Goal: Task Accomplishment & Management: Use online tool/utility

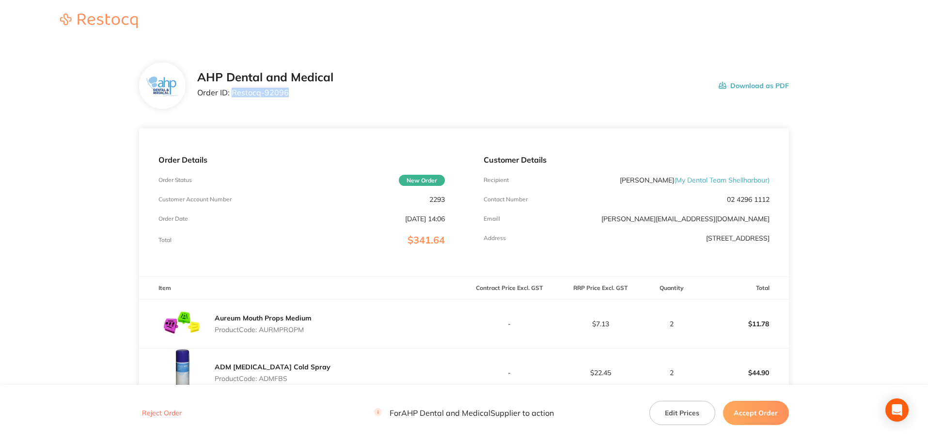
drag, startPoint x: 261, startPoint y: 93, endPoint x: 232, endPoint y: 93, distance: 28.6
click at [232, 93] on p "Order ID: Restocq- 92096" at bounding box center [265, 92] width 136 height 9
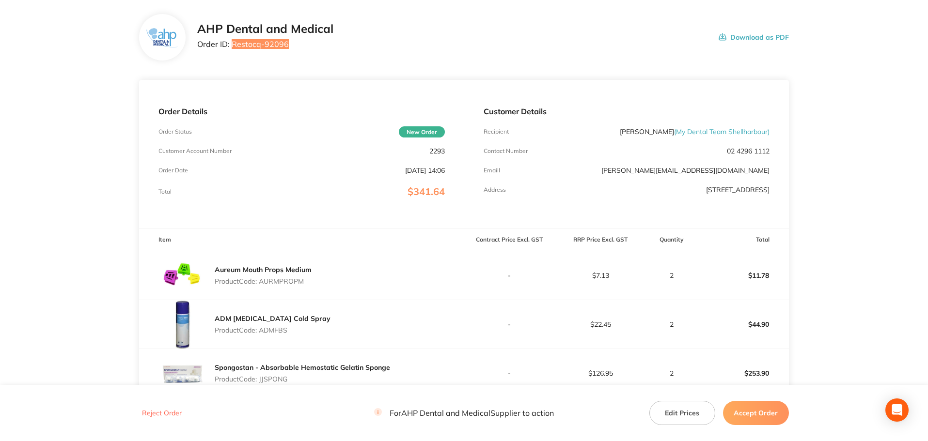
scroll to position [48, 0]
drag, startPoint x: 776, startPoint y: 419, endPoint x: 765, endPoint y: 411, distance: 14.0
click at [776, 419] on button "Accept Order" at bounding box center [756, 413] width 66 height 24
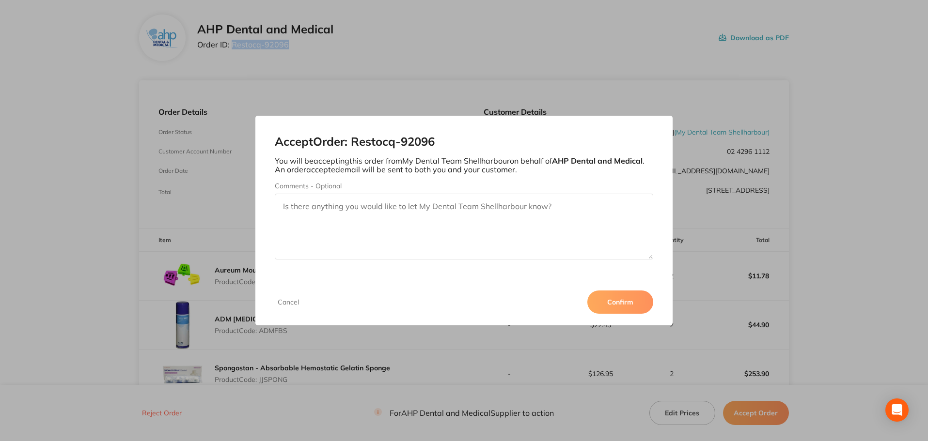
click at [624, 309] on button "Confirm" at bounding box center [620, 302] width 66 height 23
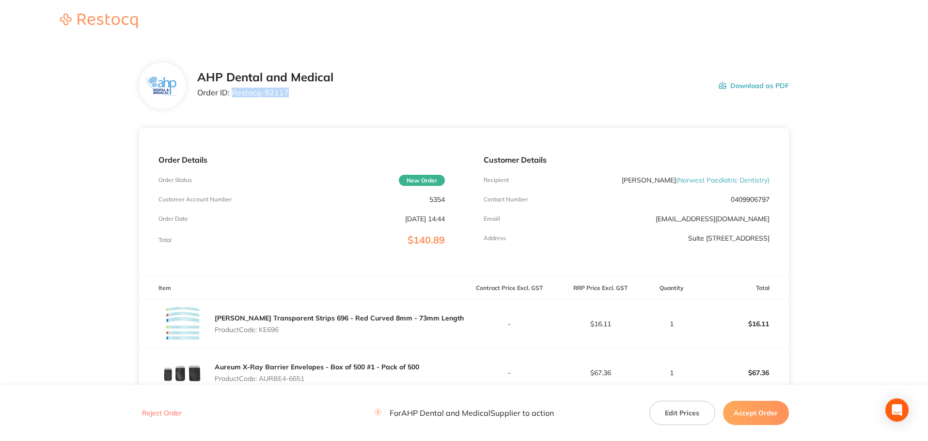
drag, startPoint x: 296, startPoint y: 98, endPoint x: 233, endPoint y: 93, distance: 63.2
click at [233, 93] on div "AHP Dental and Medical Order ID: Restocq- 92117" at bounding box center [265, 86] width 136 height 30
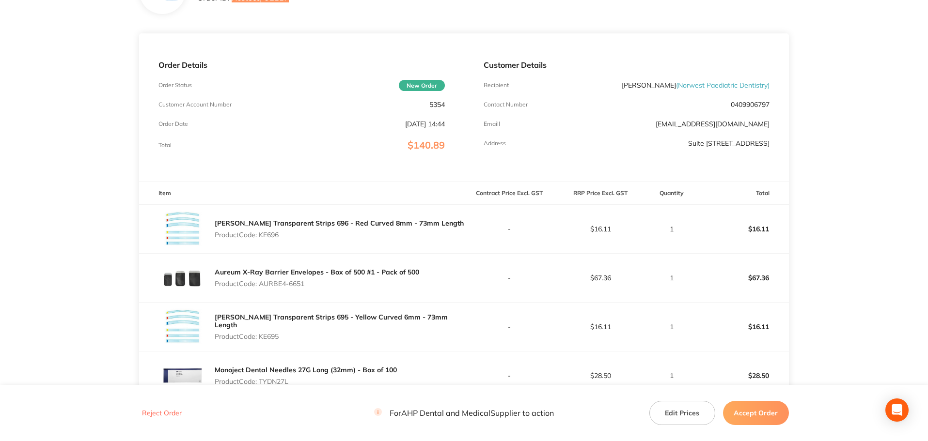
scroll to position [242, 0]
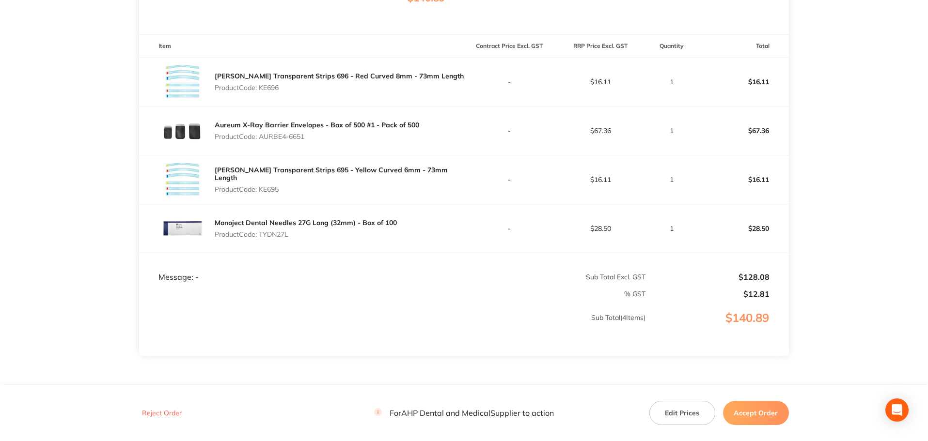
drag, startPoint x: 283, startPoint y: 188, endPoint x: 261, endPoint y: 188, distance: 22.8
click at [261, 188] on p "Product Code: KE695" at bounding box center [339, 190] width 249 height 8
drag, startPoint x: 287, startPoint y: 238, endPoint x: 270, endPoint y: 235, distance: 17.6
click at [270, 235] on p "Product Code: TYDN27L" at bounding box center [306, 235] width 182 height 8
click at [290, 235] on p "Product Code: TYDN27L" at bounding box center [306, 235] width 182 height 8
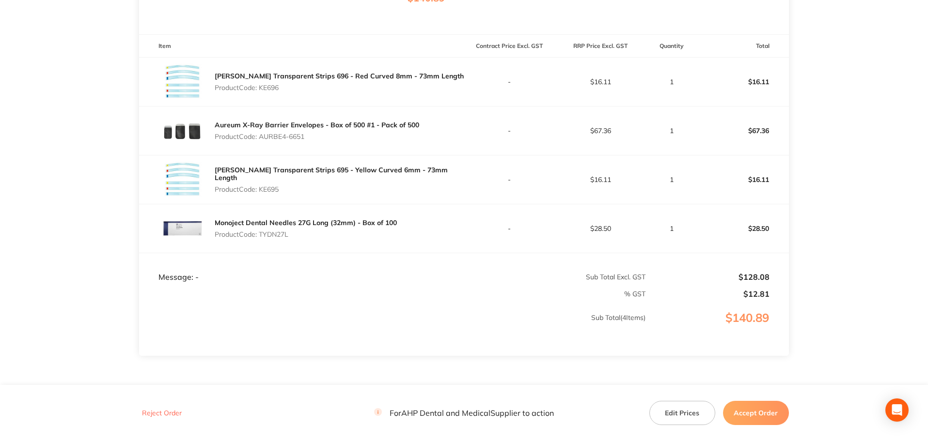
drag, startPoint x: 290, startPoint y: 235, endPoint x: 261, endPoint y: 234, distance: 28.6
click at [261, 234] on p "Product Code: TYDN27L" at bounding box center [306, 235] width 182 height 8
copy p "TYDN27L"
click at [759, 412] on button "Accept Order" at bounding box center [756, 413] width 66 height 24
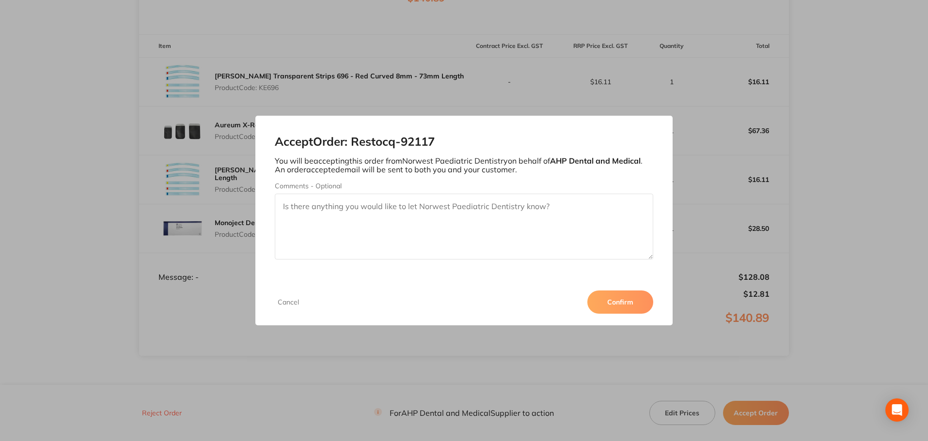
click at [630, 304] on button "Confirm" at bounding box center [620, 302] width 66 height 23
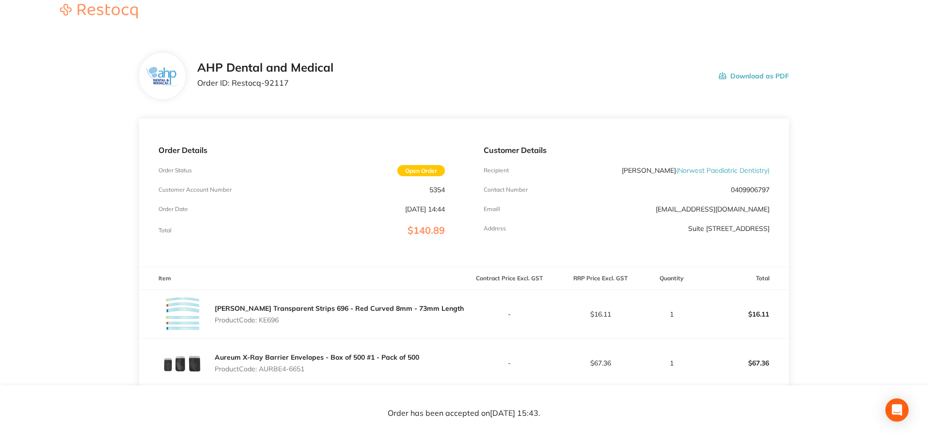
scroll to position [0, 0]
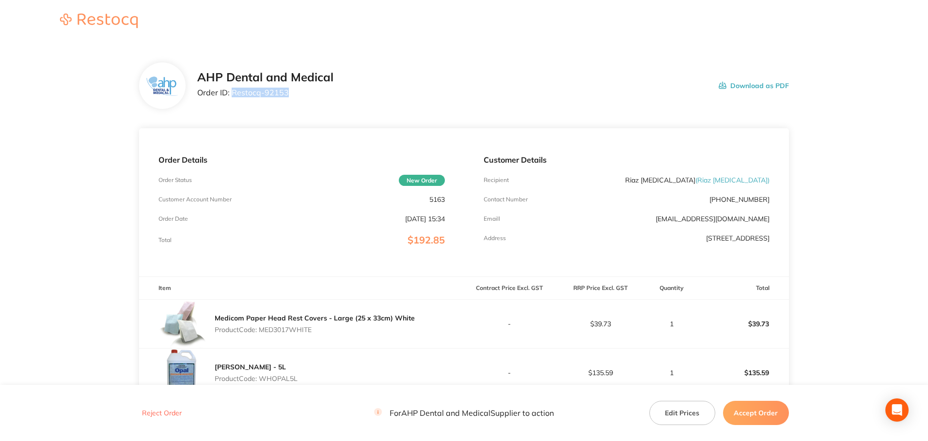
drag, startPoint x: 266, startPoint y: 99, endPoint x: 232, endPoint y: 100, distance: 34.9
click at [232, 100] on div "AHP Dental and Medical Order ID: Restocq- 92153" at bounding box center [265, 86] width 136 height 30
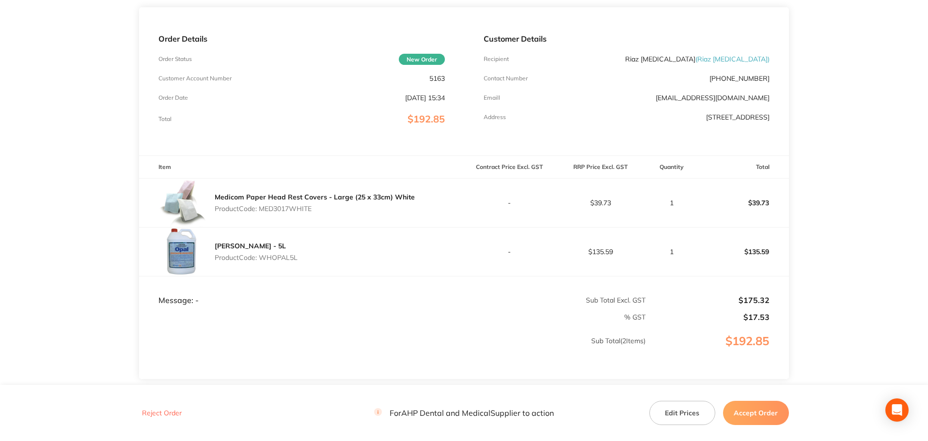
scroll to position [193, 0]
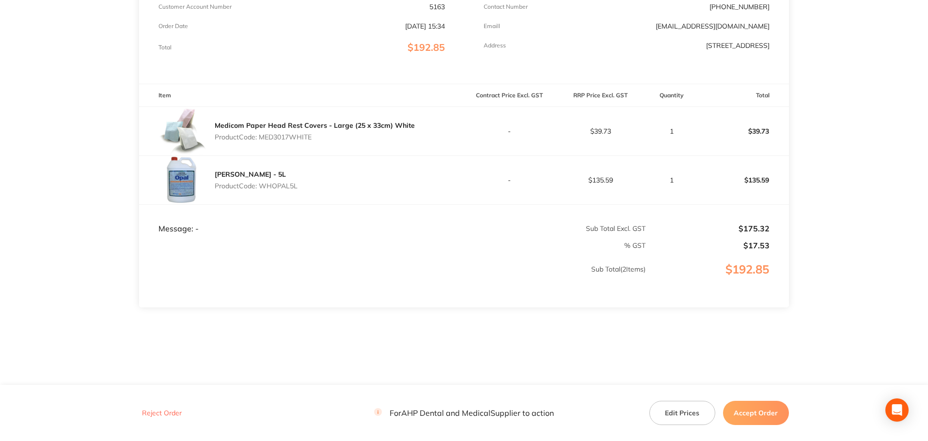
click at [760, 410] on button "Accept Order" at bounding box center [756, 413] width 66 height 24
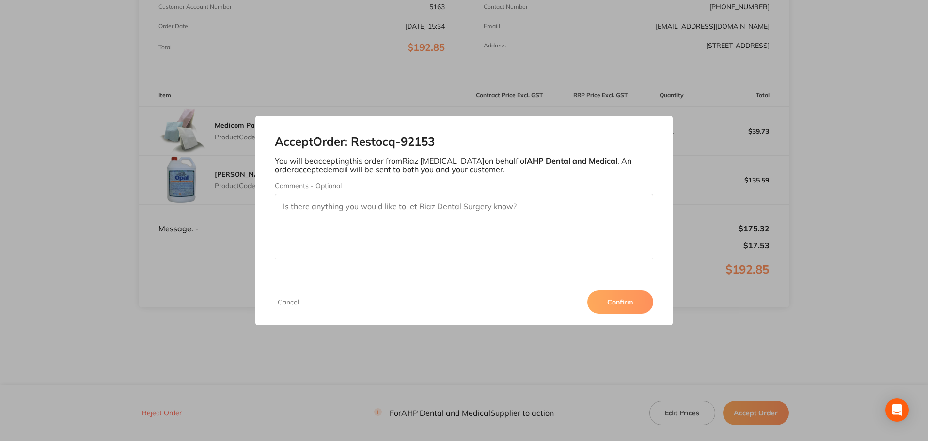
click at [618, 307] on button "Confirm" at bounding box center [620, 302] width 66 height 23
